Goal: Leave review/rating

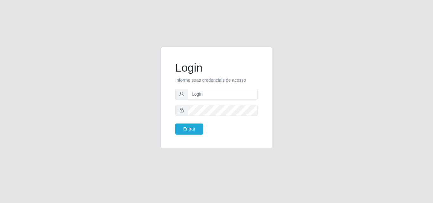
type input "vitoria@saullus"
click at [175, 124] on button "Entrar" at bounding box center [189, 129] width 28 height 11
click at [202, 129] on button "Entrar" at bounding box center [189, 129] width 28 height 11
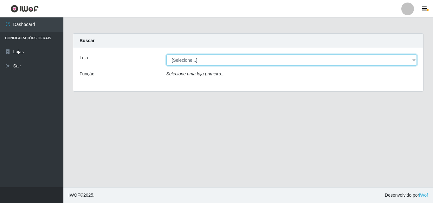
click at [206, 63] on select "[Selecione...] Saullus Supermercados" at bounding box center [292, 60] width 251 height 11
select select "423"
click at [167, 55] on select "[Selecione...] Saullus Supermercados" at bounding box center [292, 60] width 251 height 11
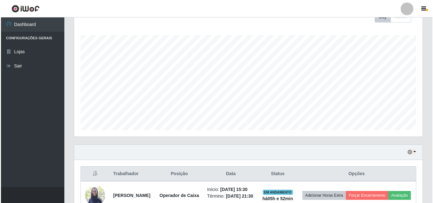
scroll to position [138, 0]
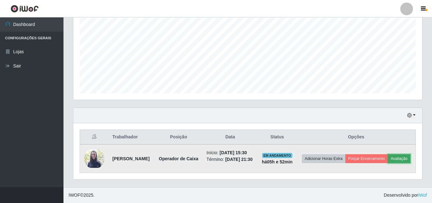
click at [388, 163] on button "Avaliação" at bounding box center [399, 159] width 23 height 9
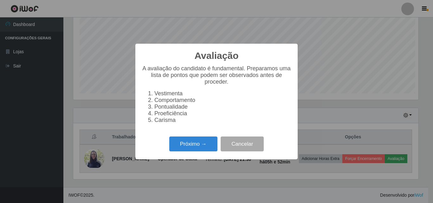
scroll to position [132, 346]
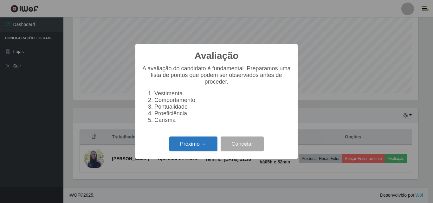
click at [204, 144] on button "Próximo →" at bounding box center [193, 144] width 48 height 15
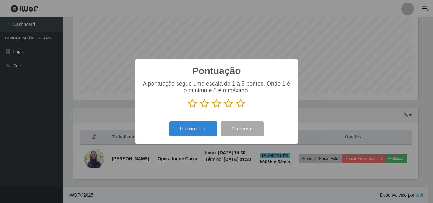
click at [243, 104] on icon at bounding box center [240, 104] width 9 height 10
click at [236, 109] on input "radio" at bounding box center [236, 109] width 0 height 0
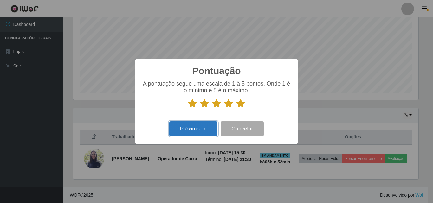
click at [212, 126] on button "Próximo →" at bounding box center [193, 129] width 48 height 15
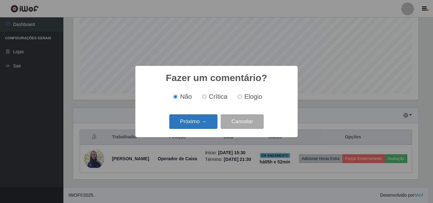
click at [211, 123] on button "Próximo →" at bounding box center [193, 122] width 48 height 15
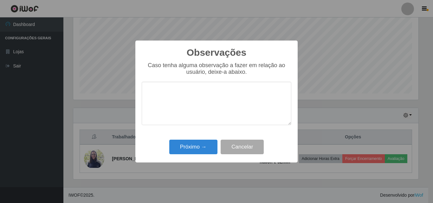
click at [217, 98] on textarea at bounding box center [217, 103] width 150 height 43
type textarea "Otima profissional"
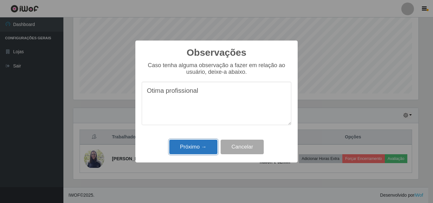
click at [185, 143] on button "Próximo →" at bounding box center [193, 147] width 48 height 15
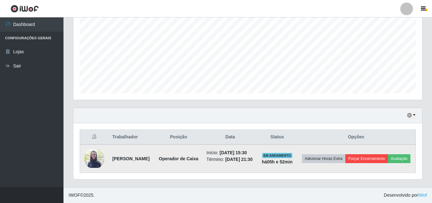
scroll to position [133, 0]
